Goal: Use online tool/utility: Utilize a website feature to perform a specific function

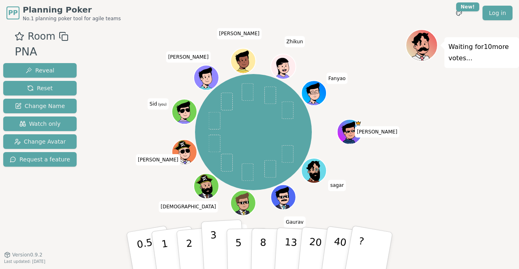
click at [218, 245] on button "3" at bounding box center [223, 251] width 44 height 63
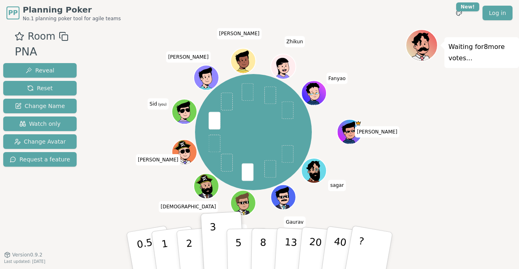
click at [108, 185] on div "Yuran sagar Gaurav Yijun Umesh Bhavarth Sid (you) Harry sohail Zhikun Fanyao" at bounding box center [253, 132] width 304 height 177
click at [438, 202] on div "Waiting for 8 more votes..." at bounding box center [461, 140] width 113 height 223
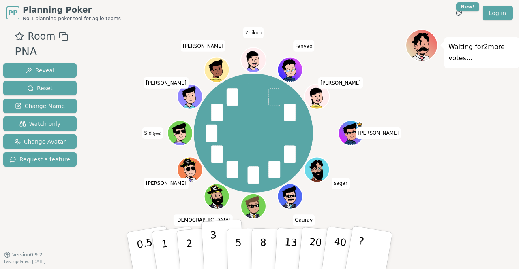
click at [211, 245] on p "3" at bounding box center [214, 252] width 9 height 44
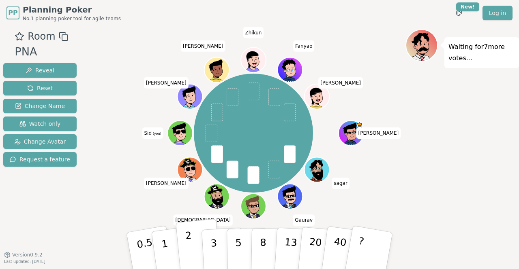
click at [190, 247] on p "2" at bounding box center [190, 252] width 11 height 44
click at [210, 246] on button "3" at bounding box center [223, 251] width 44 height 63
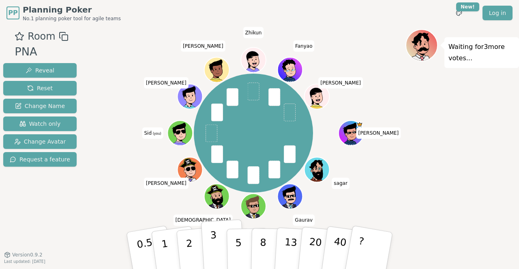
click at [209, 243] on button "3" at bounding box center [223, 251] width 44 height 63
click at [190, 243] on p "2" at bounding box center [190, 252] width 11 height 44
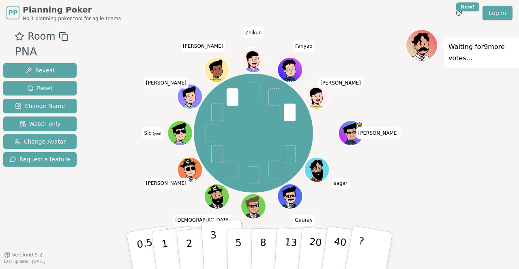
click at [216, 240] on button "3" at bounding box center [223, 251] width 44 height 63
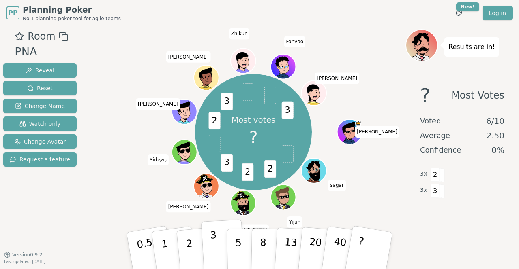
click at [210, 254] on button "3" at bounding box center [223, 251] width 44 height 63
